Goal: Information Seeking & Learning: Understand process/instructions

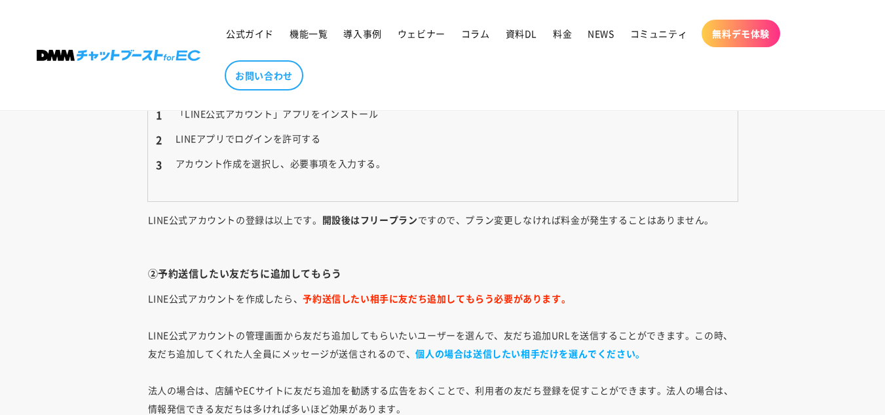
scroll to position [4167, 0]
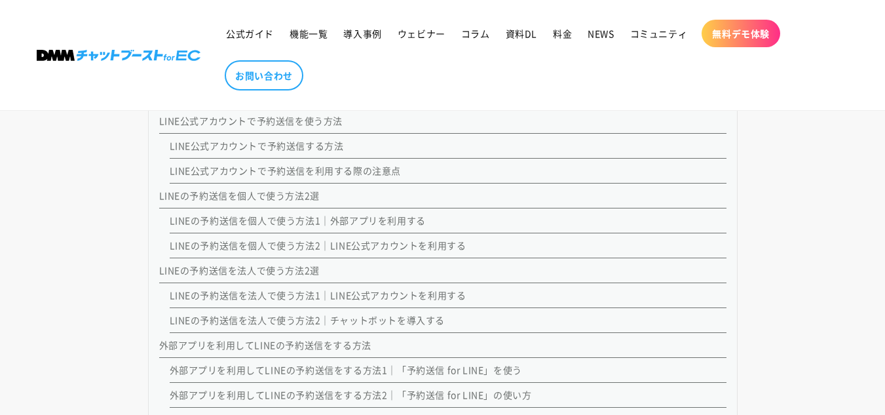
scroll to position [1376, 0]
click at [311, 171] on link "LINE公式アカウントで予約送信を利用する際の注意点" at bounding box center [286, 168] width 232 height 13
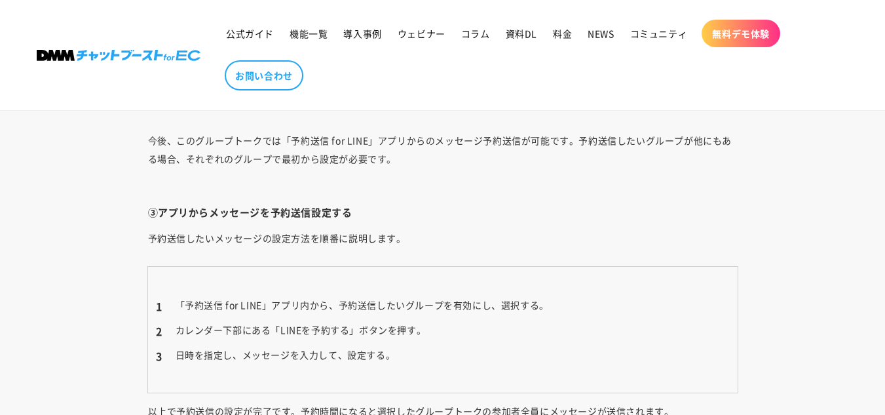
scroll to position [7445, 0]
